Goal: Feedback & Contribution: Submit feedback/report problem

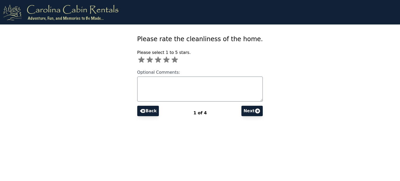
click at [178, 59] on icon at bounding box center [175, 60] width 6 height 6
click at [256, 112] on icon at bounding box center [258, 110] width 5 height 5
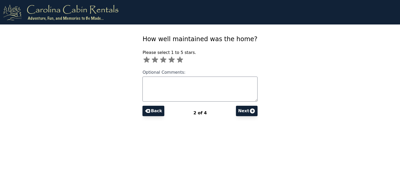
click at [183, 59] on icon at bounding box center [180, 60] width 6 height 6
click at [250, 113] on icon at bounding box center [252, 110] width 5 height 5
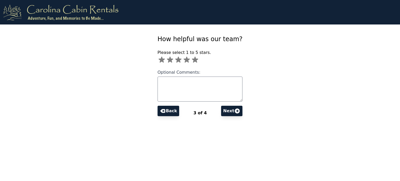
click at [198, 60] on icon at bounding box center [195, 60] width 6 height 6
click at [235, 111] on icon at bounding box center [237, 110] width 5 height 5
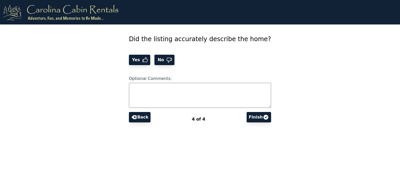
click at [142, 61] on span "Yes" at bounding box center [136, 60] width 11 height 6
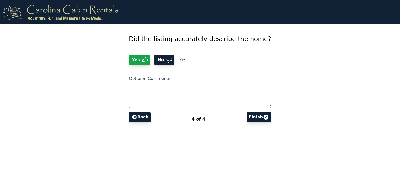
click at [149, 89] on textarea "Optional Comments:" at bounding box center [200, 95] width 142 height 25
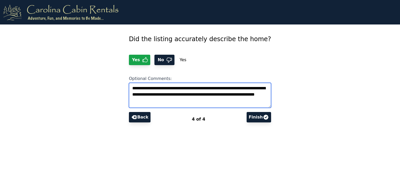
type textarea "**********"
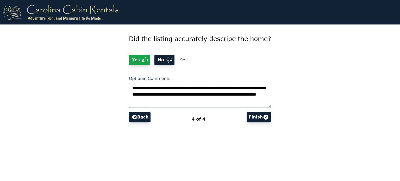
click at [247, 115] on button "Finish" at bounding box center [259, 117] width 25 height 10
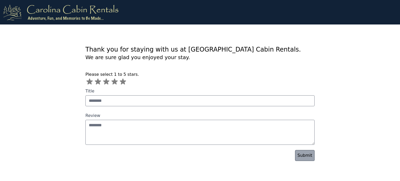
click at [123, 82] on icon at bounding box center [123, 82] width 6 height 6
click at [306, 157] on link "Submit" at bounding box center [305, 155] width 20 height 11
